Goal: Task Accomplishment & Management: Use online tool/utility

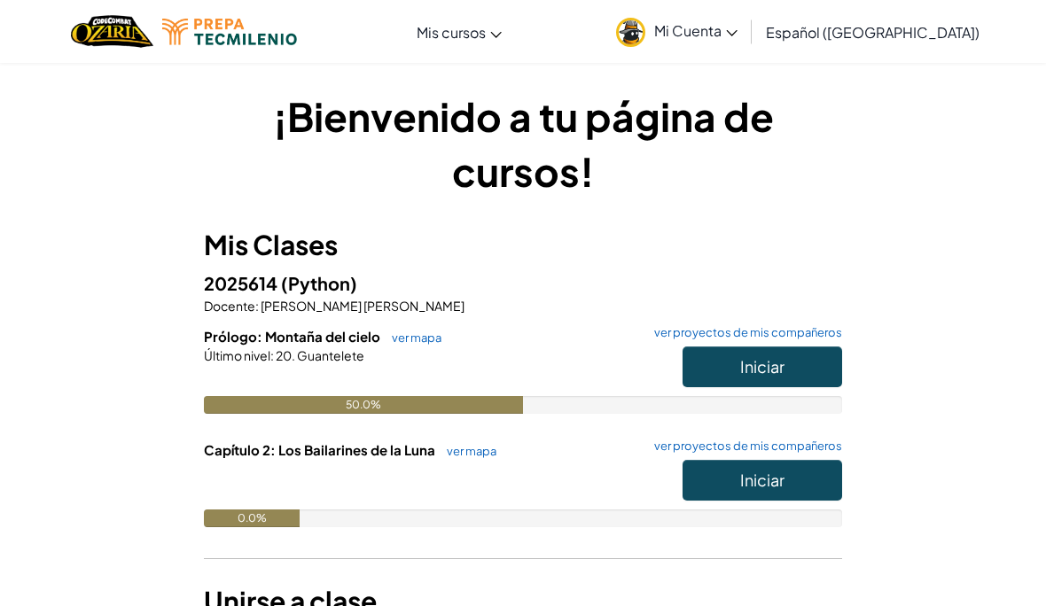
click at [772, 367] on span "Iniciar" at bounding box center [762, 366] width 44 height 20
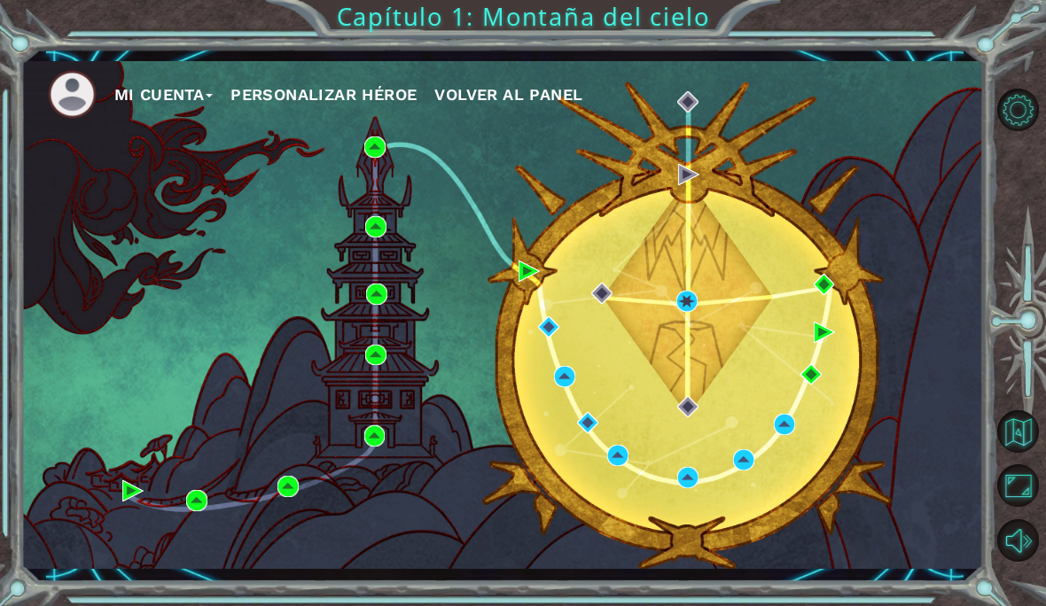
click at [701, 279] on div "Mi Cuenta Personalizar héroe Volver al panel" at bounding box center [502, 315] width 962 height 508
click at [707, 296] on div "Mi Cuenta Personalizar héroe Volver al panel" at bounding box center [502, 315] width 962 height 508
click at [692, 300] on img at bounding box center [686, 301] width 21 height 21
